Goal: Navigation & Orientation: Go to known website

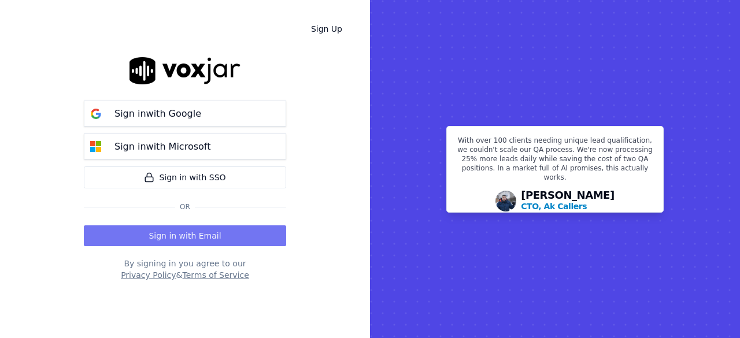
click at [186, 239] on button "Sign in with Email" at bounding box center [185, 235] width 202 height 21
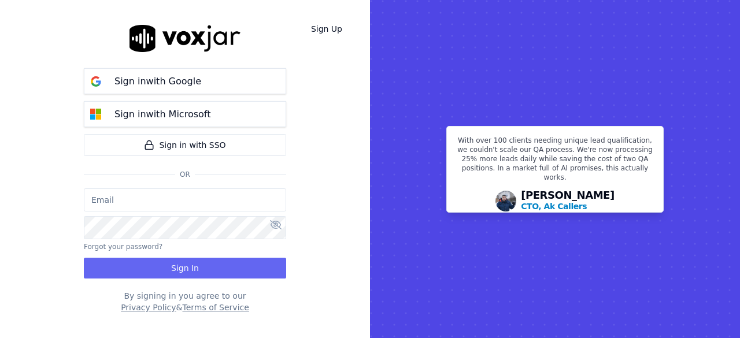
type input "[EMAIL_ADDRESS][DOMAIN_NAME]"
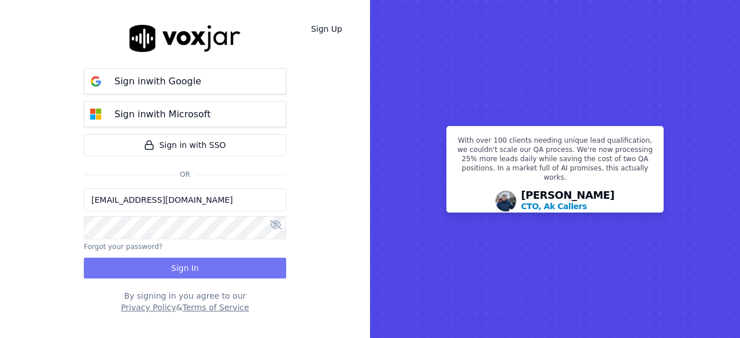
click at [192, 269] on button "Sign In" at bounding box center [185, 268] width 202 height 21
